Goal: Information Seeking & Learning: Find specific fact

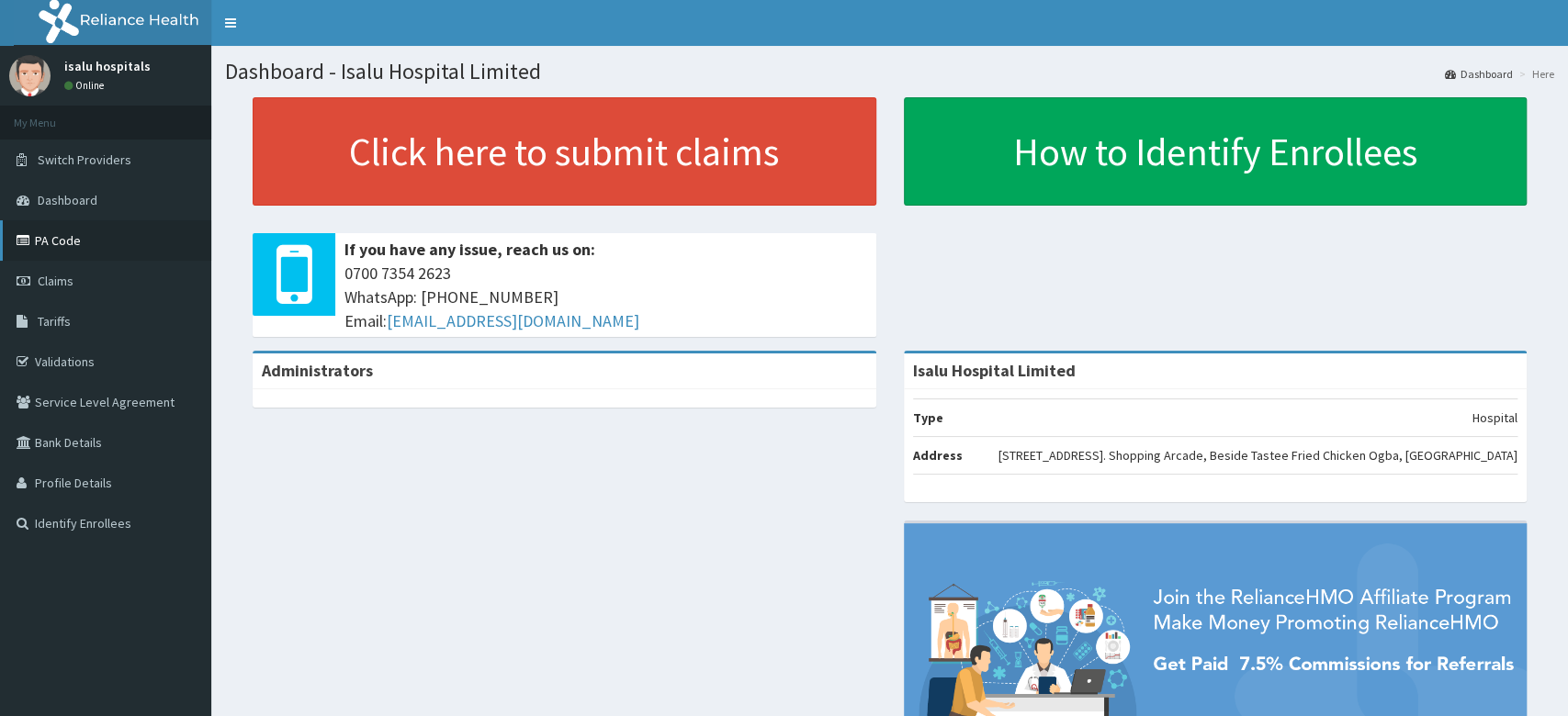
click at [131, 252] on link "PA Code" at bounding box center [105, 241] width 211 height 41
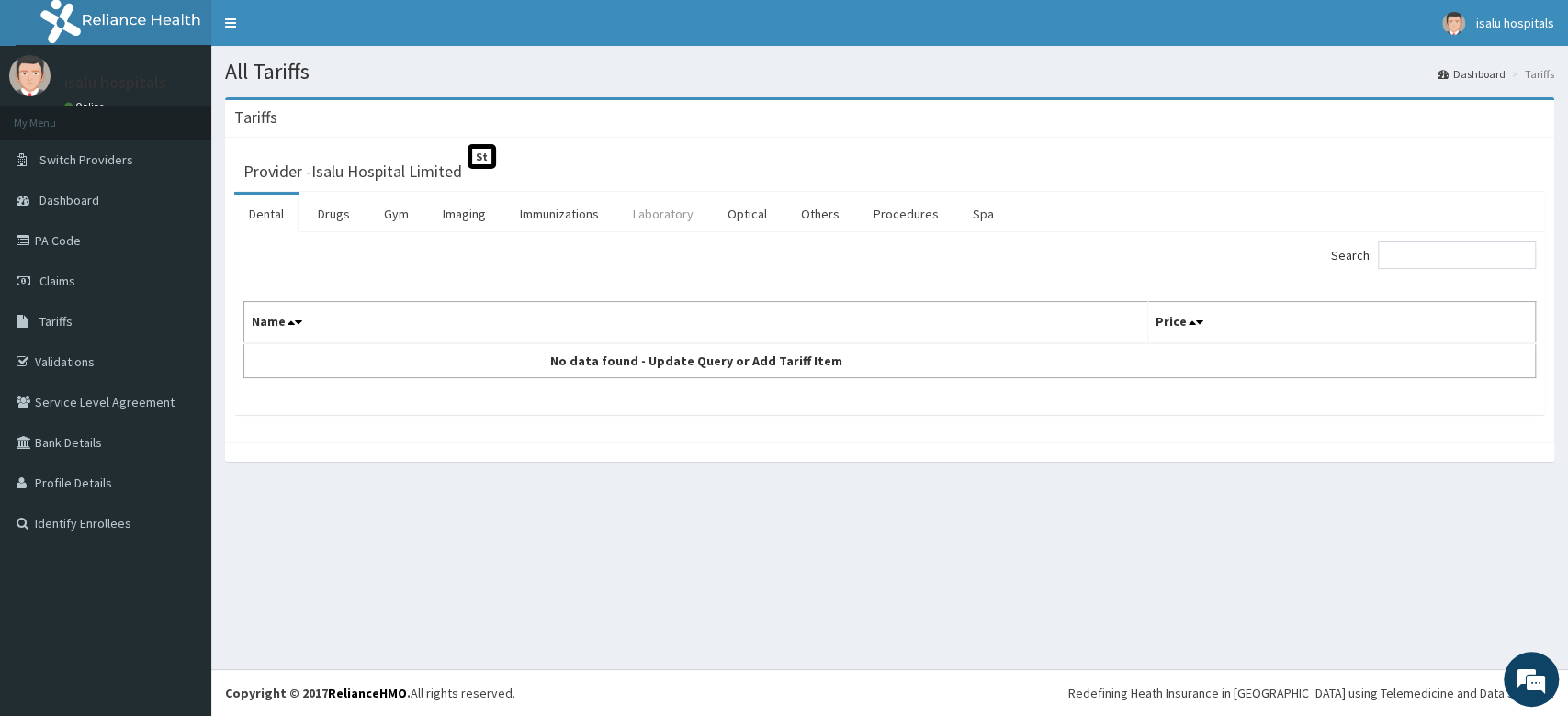
click at [652, 212] on link "Laboratory" at bounding box center [663, 214] width 90 height 39
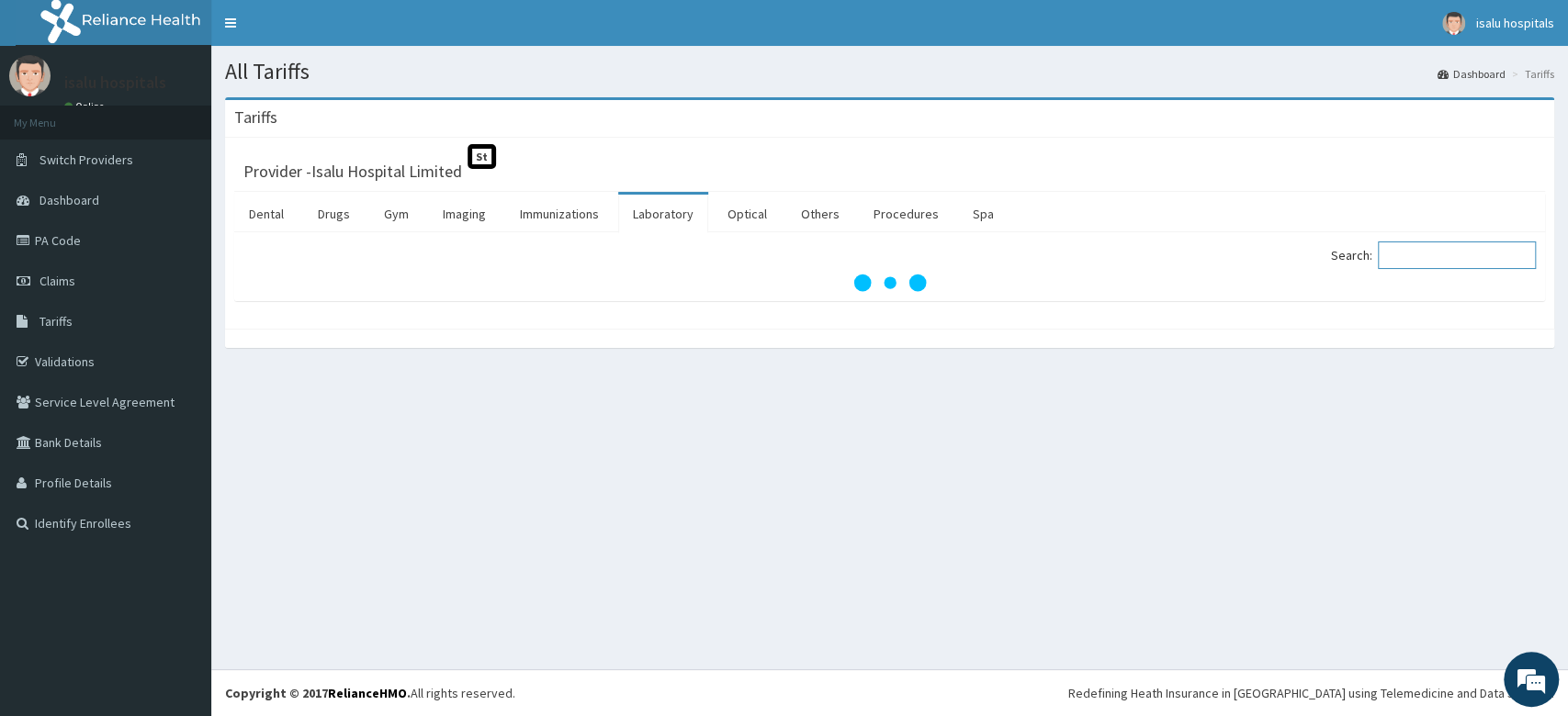
click at [1432, 258] on input "Search:" at bounding box center [1456, 256] width 157 height 28
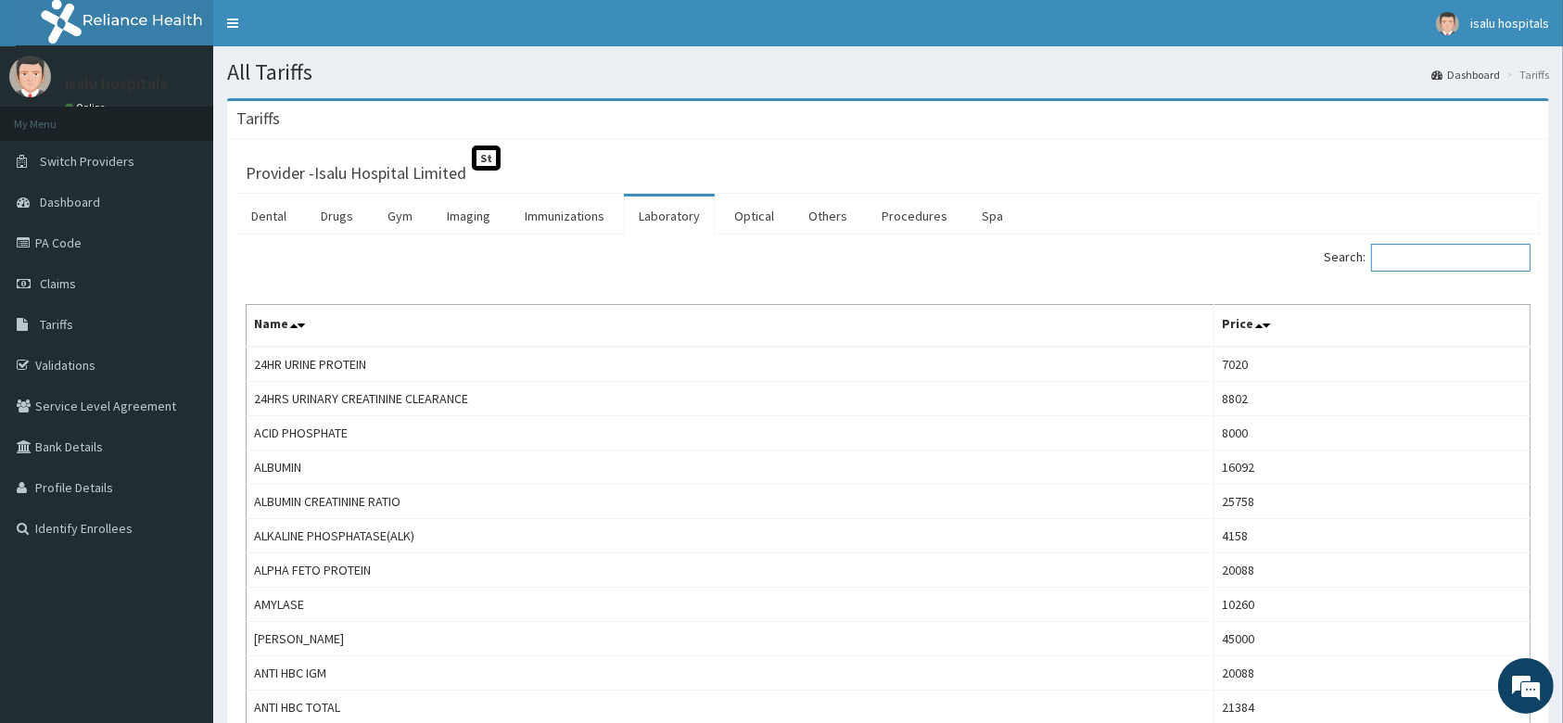
paste input "[MEDICAL_DATA]"
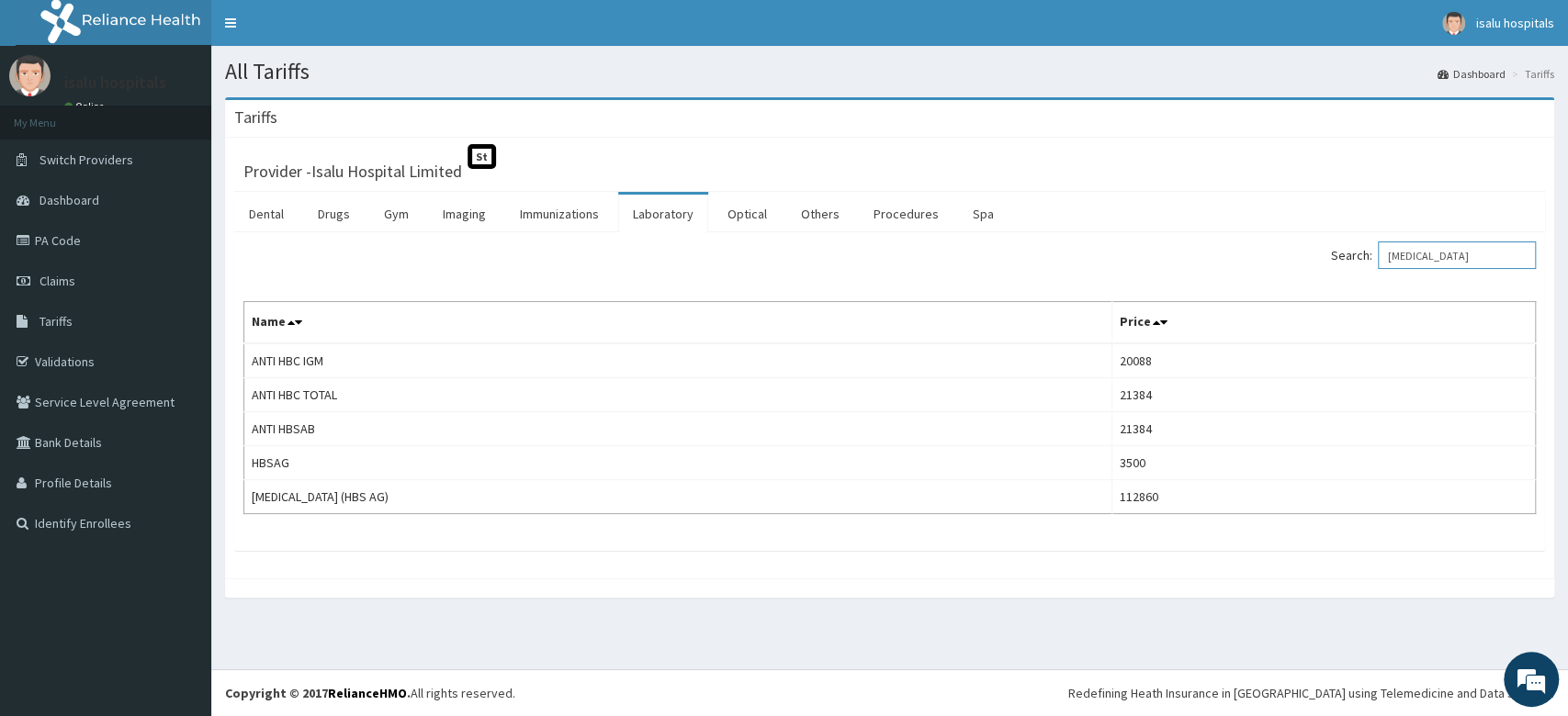
type input "[MEDICAL_DATA]"
